Goal: Transaction & Acquisition: Obtain resource

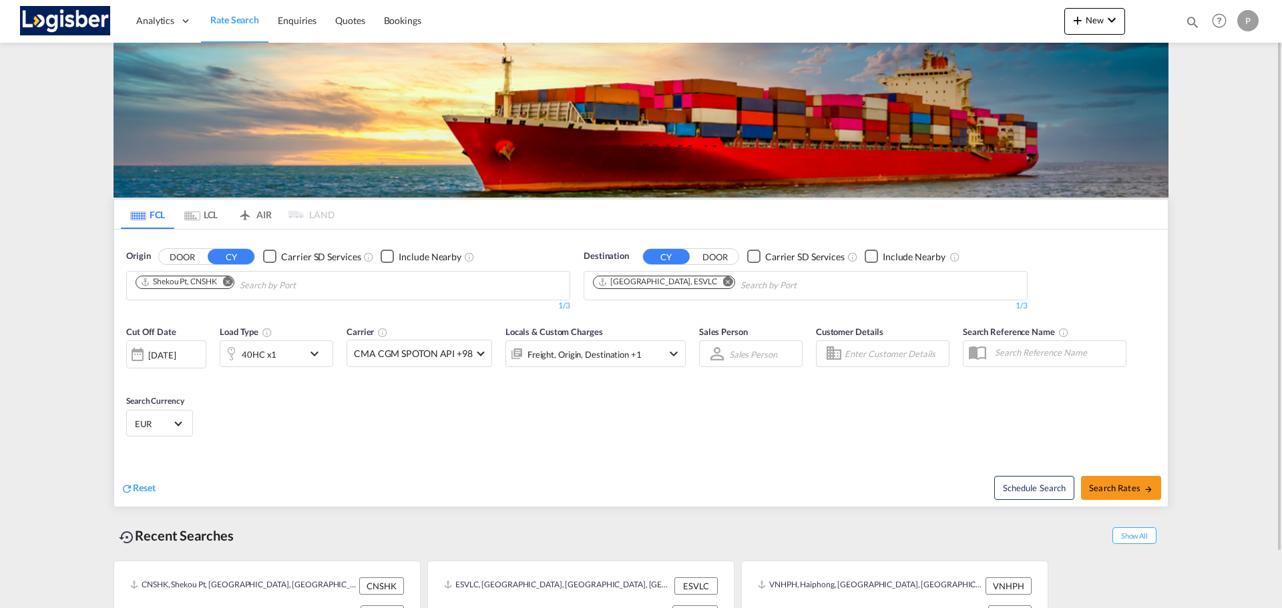
click at [231, 280] on md-icon "Remove" at bounding box center [228, 281] width 10 height 10
click at [723, 283] on md-icon "Remove" at bounding box center [728, 281] width 10 height 10
click at [409, 283] on body "Analytics Dashboard Rate Search Enquiries Quotes Bookings" at bounding box center [641, 304] width 1282 height 608
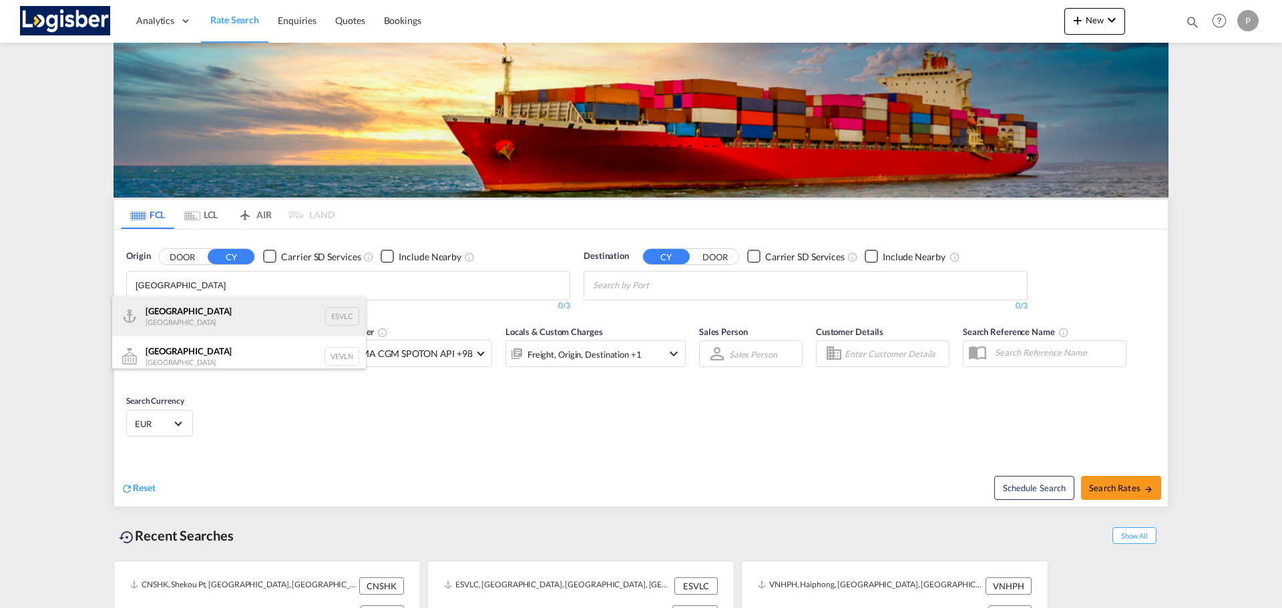
type input "[GEOGRAPHIC_DATA]"
click at [258, 325] on div "Valencia [GEOGRAPHIC_DATA] ESVLC" at bounding box center [239, 316] width 254 height 40
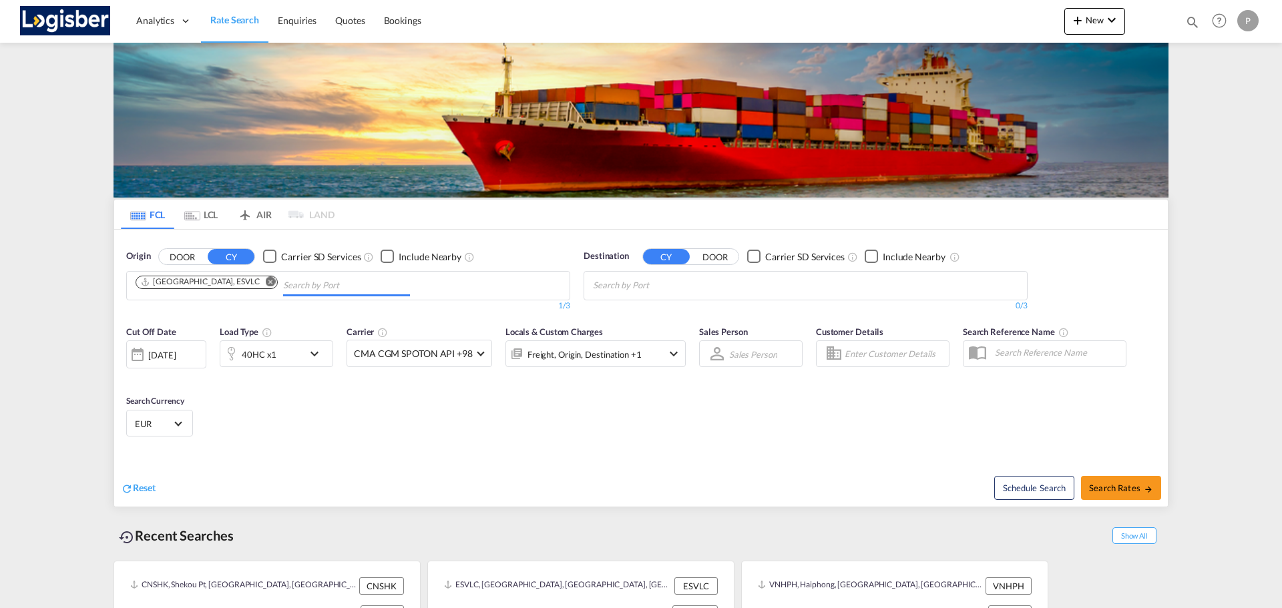
click at [634, 291] on body "Analytics Dashboard Rate Search Enquiries Quotes Bookings" at bounding box center [641, 304] width 1282 height 608
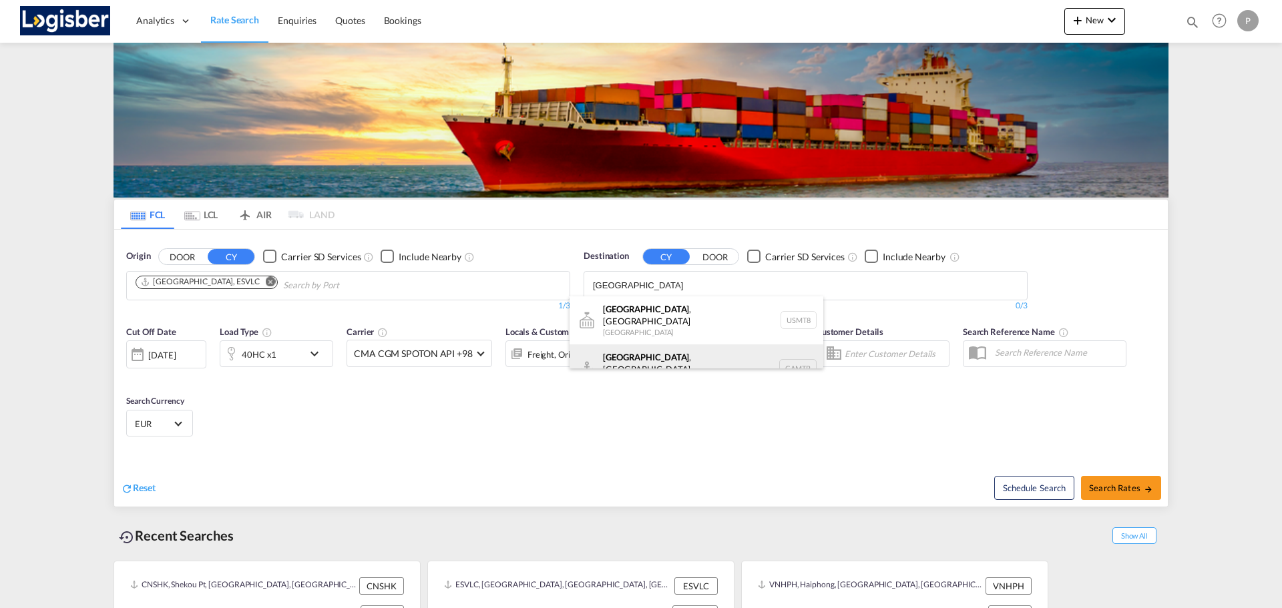
type input "[GEOGRAPHIC_DATA]"
click at [635, 345] on div "[GEOGRAPHIC_DATA] , [GEOGRAPHIC_DATA] [GEOGRAPHIC_DATA] CAMTR" at bounding box center [697, 369] width 254 height 48
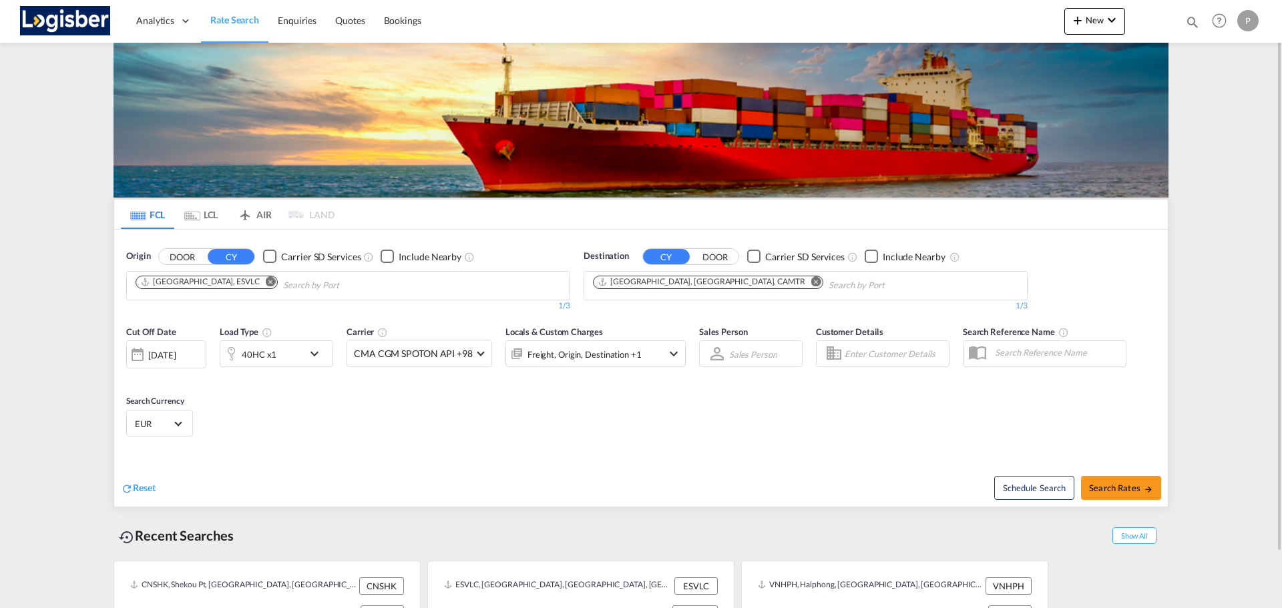
click at [314, 353] on md-icon "icon-chevron-down" at bounding box center [317, 354] width 23 height 16
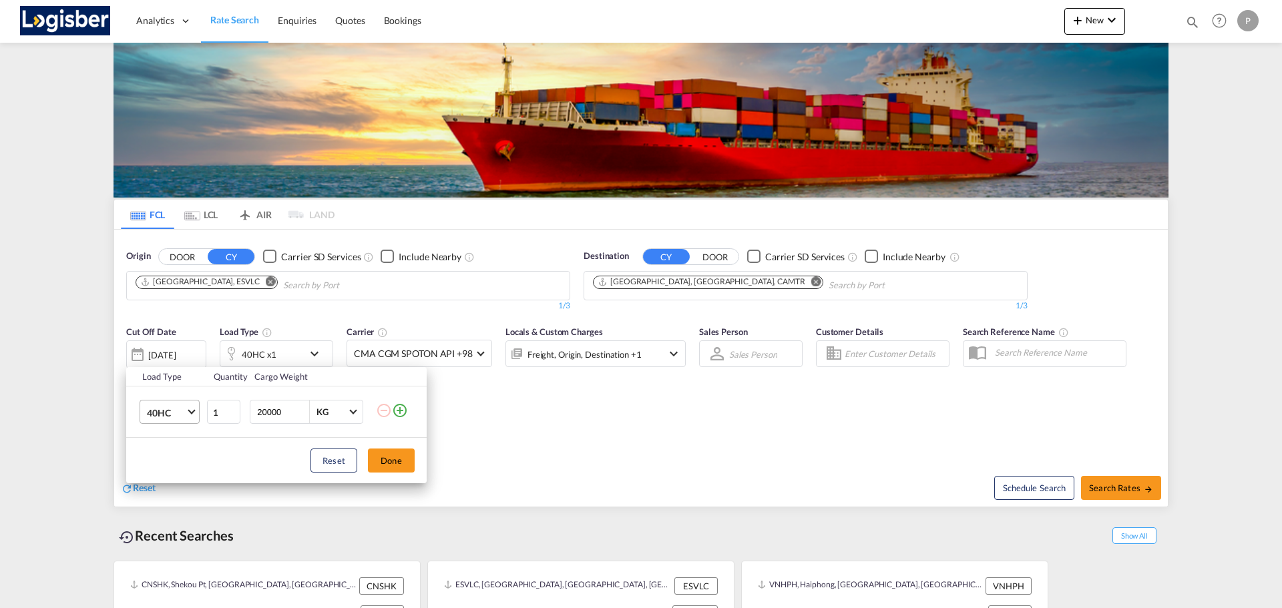
click at [184, 407] on span "40HC" at bounding box center [166, 413] width 39 height 13
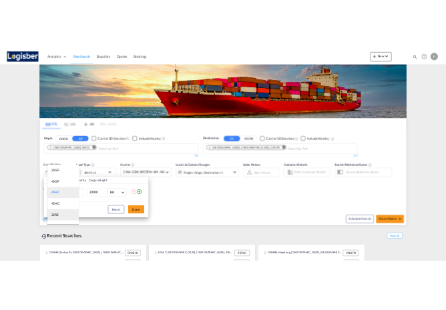
scroll to position [67, 0]
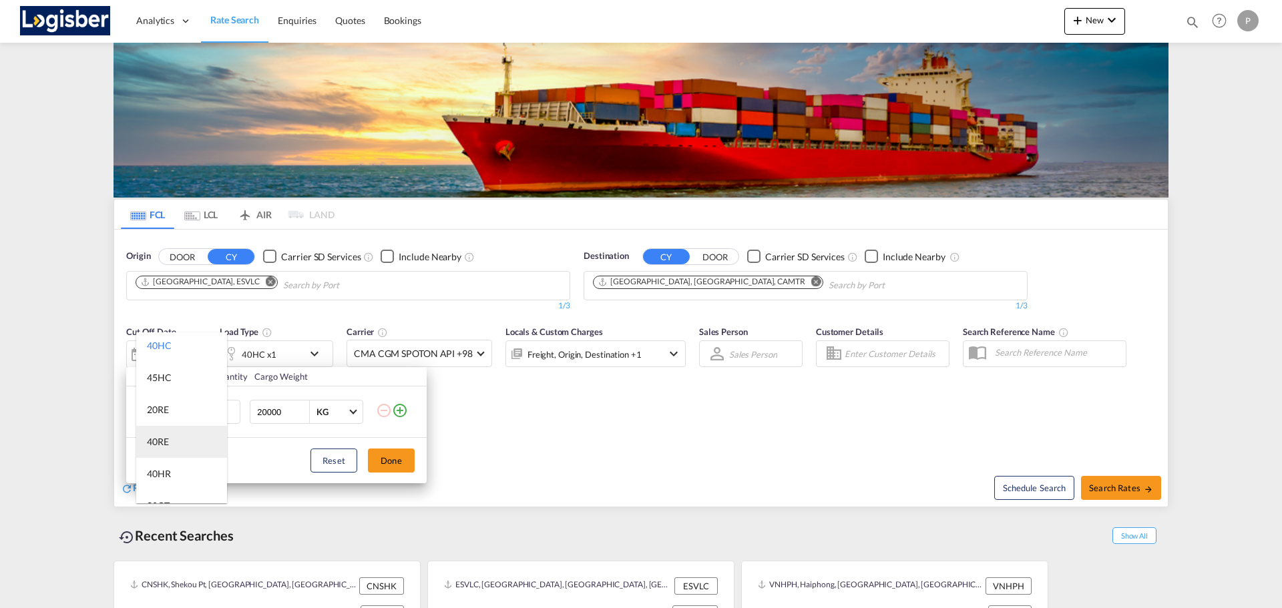
click at [175, 446] on md-option "40RE" at bounding box center [181, 442] width 91 height 32
click at [394, 452] on button "Done" at bounding box center [391, 461] width 47 height 24
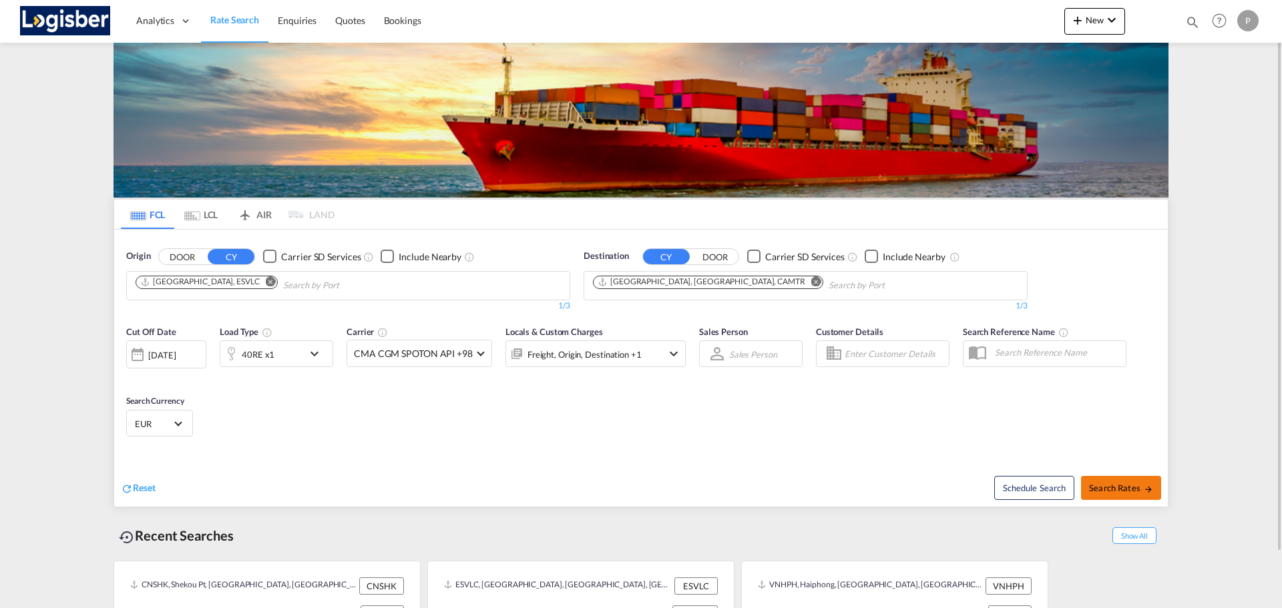
click at [1106, 487] on span "Search Rates" at bounding box center [1121, 488] width 64 height 11
type input "ESVLC to CAMTR / [DATE]"
